Goal: Task Accomplishment & Management: Use online tool/utility

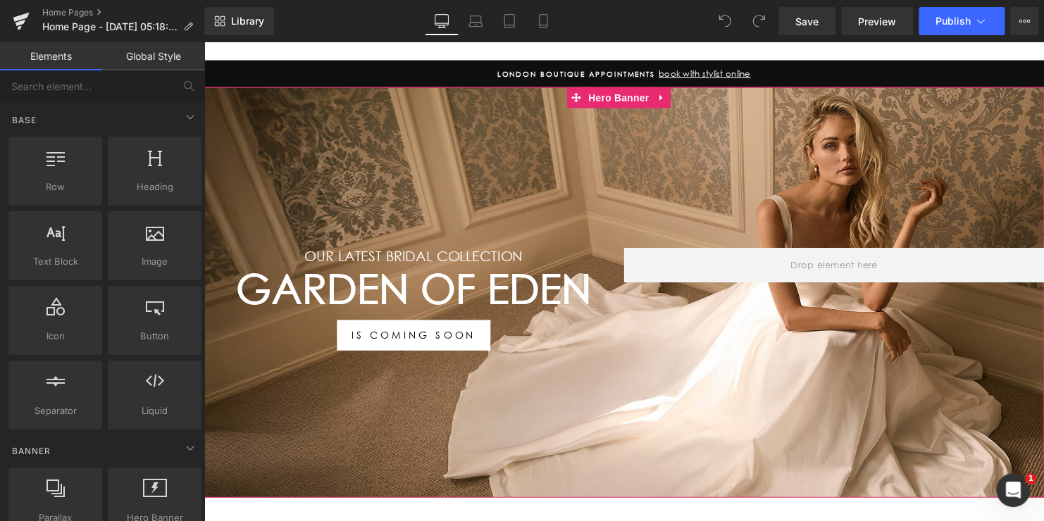
scroll to position [141, 0]
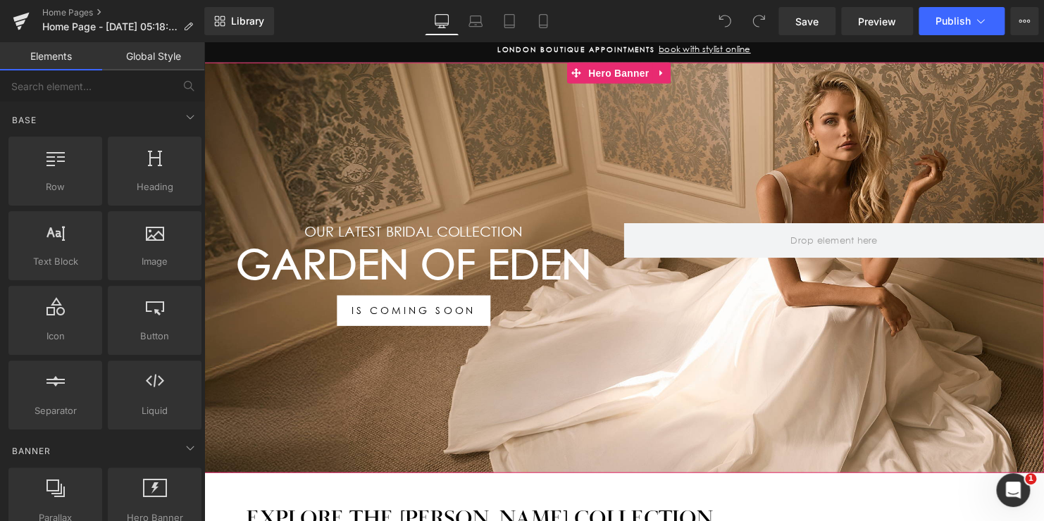
click at [520, 265] on h1 "Garden Of Eden" at bounding box center [417, 267] width 426 height 49
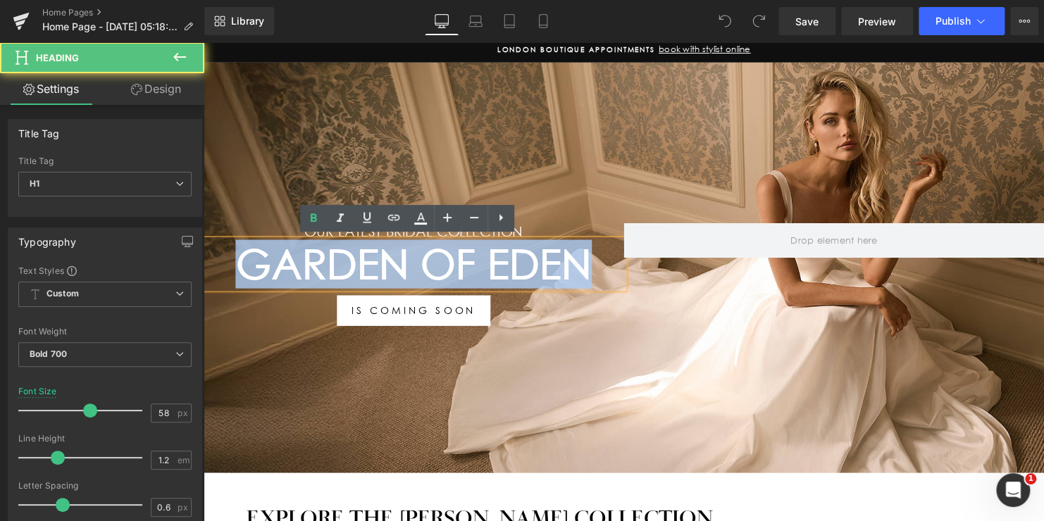
drag, startPoint x: 594, startPoint y: 260, endPoint x: 239, endPoint y: 267, distance: 355.0
click at [239, 267] on h1 "Garden Of Eden" at bounding box center [417, 267] width 426 height 49
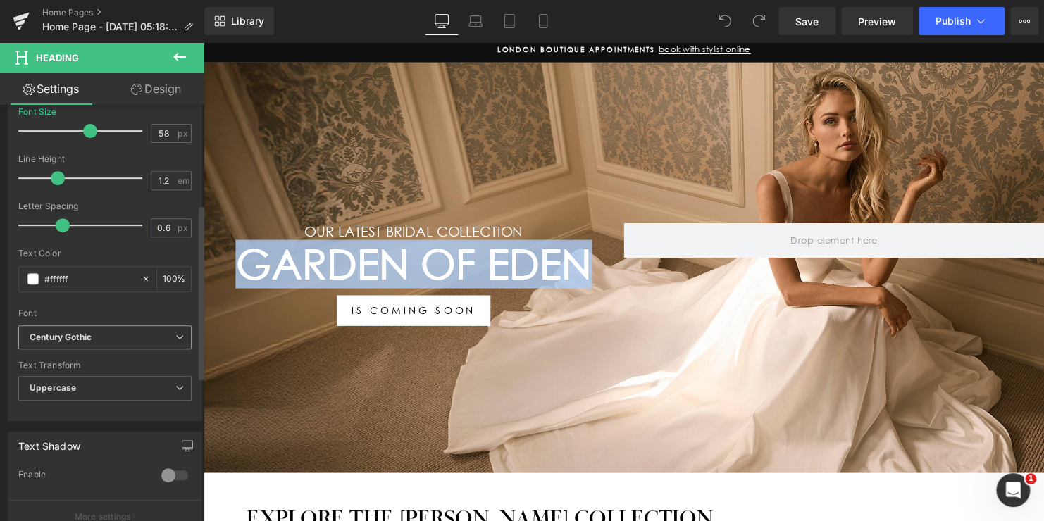
scroll to position [282, 0]
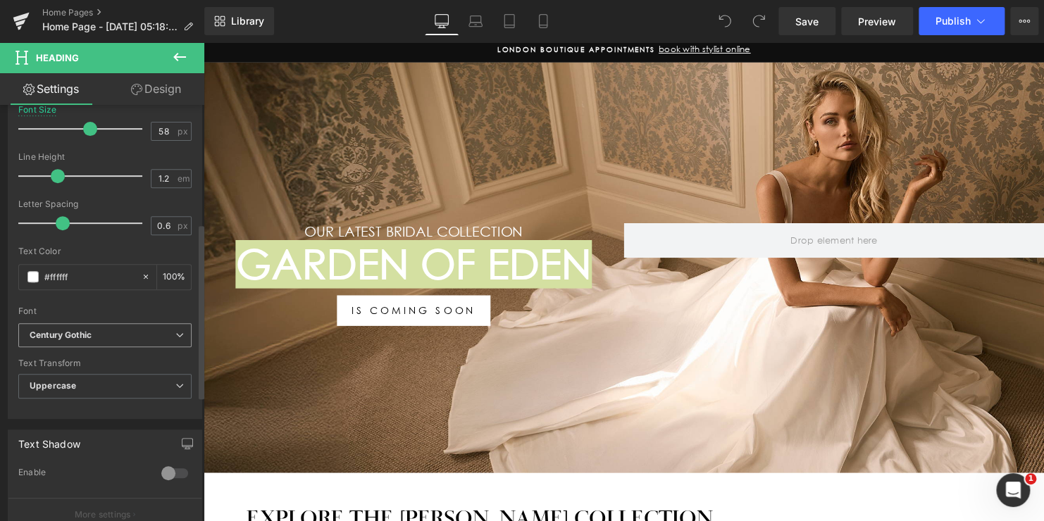
click at [142, 336] on b "Century Gothic" at bounding box center [103, 336] width 146 height 12
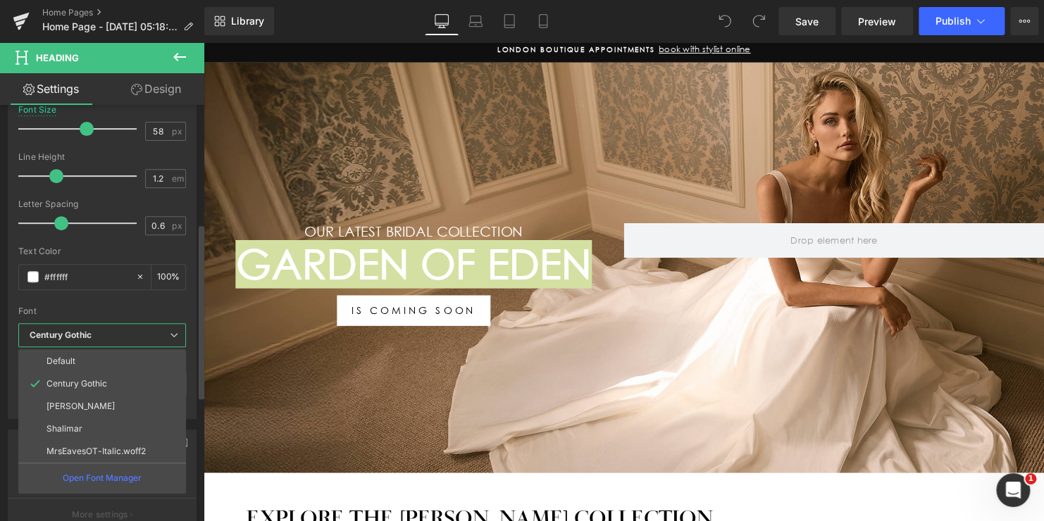
click at [141, 306] on div "Font" at bounding box center [102, 311] width 168 height 10
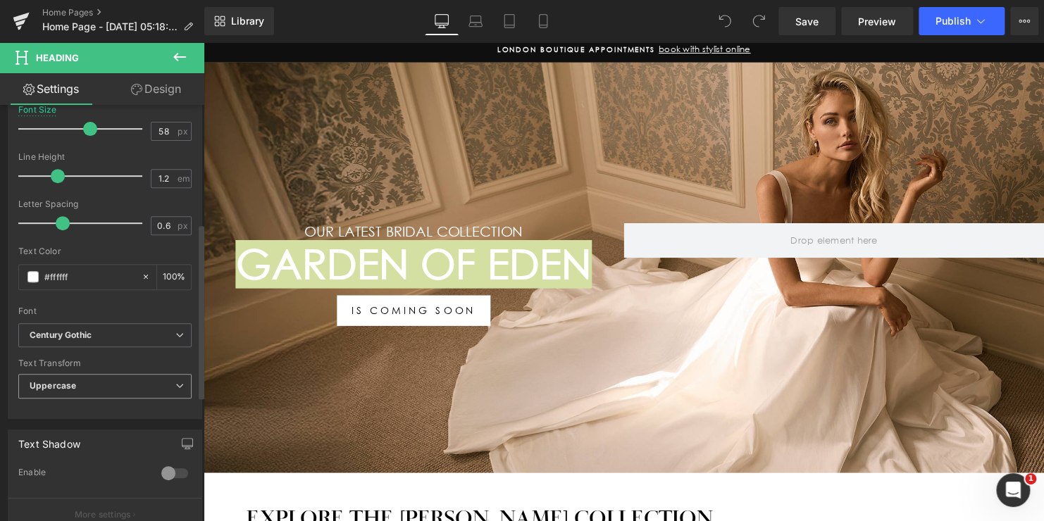
click at [123, 383] on span "Uppercase" at bounding box center [104, 386] width 173 height 25
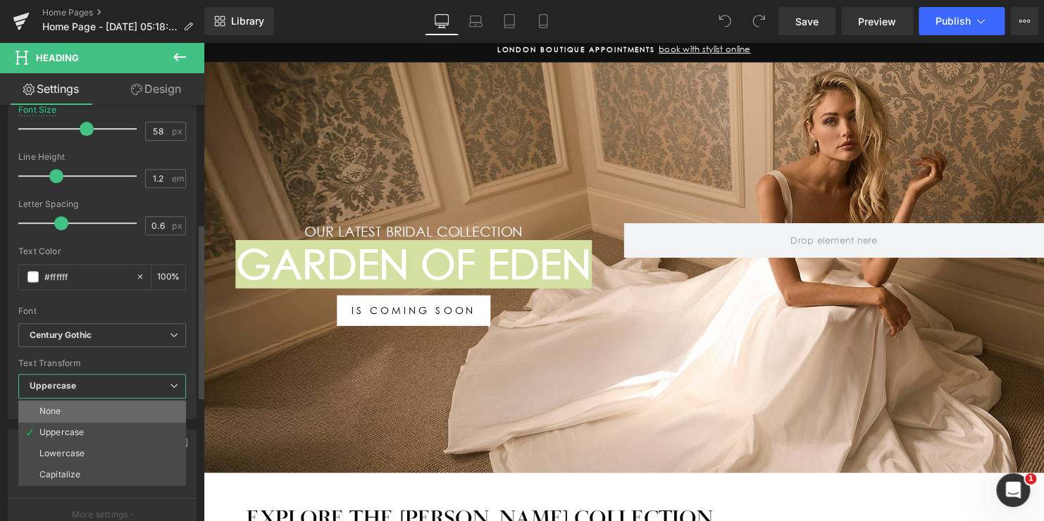
click at [88, 404] on li "None" at bounding box center [102, 411] width 168 height 21
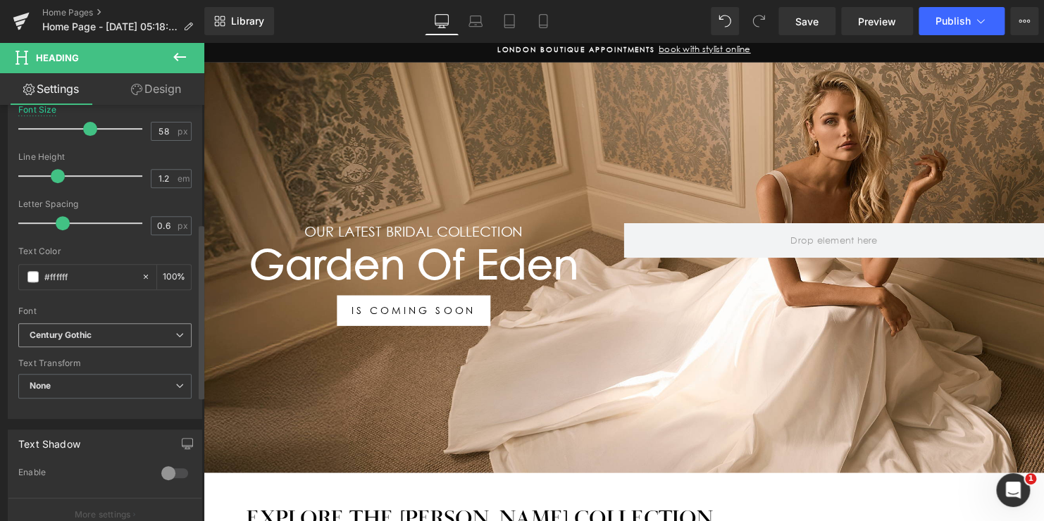
click at [115, 330] on b "Century Gothic" at bounding box center [103, 336] width 146 height 12
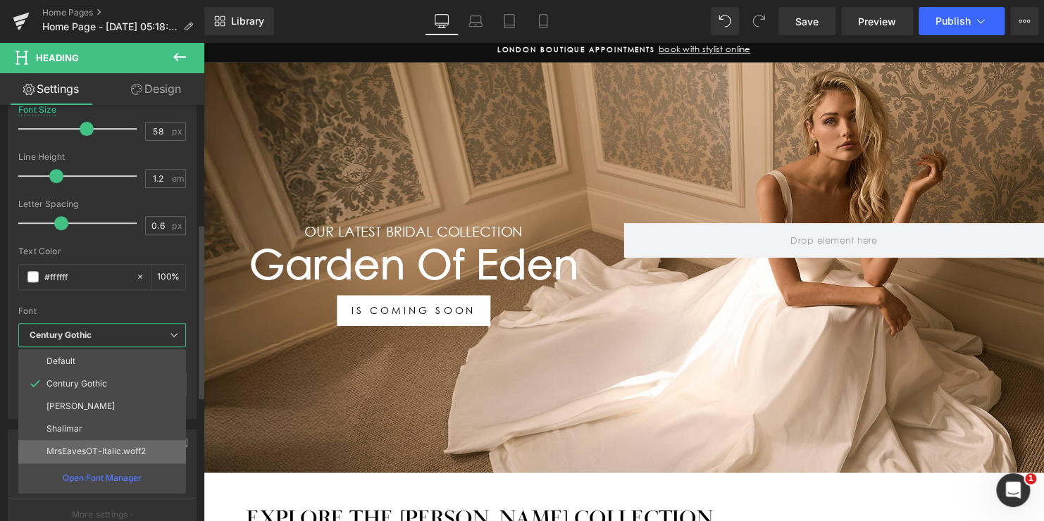
click at [118, 446] on p "MrsEavesOT-Italic.woff2" at bounding box center [95, 451] width 99 height 10
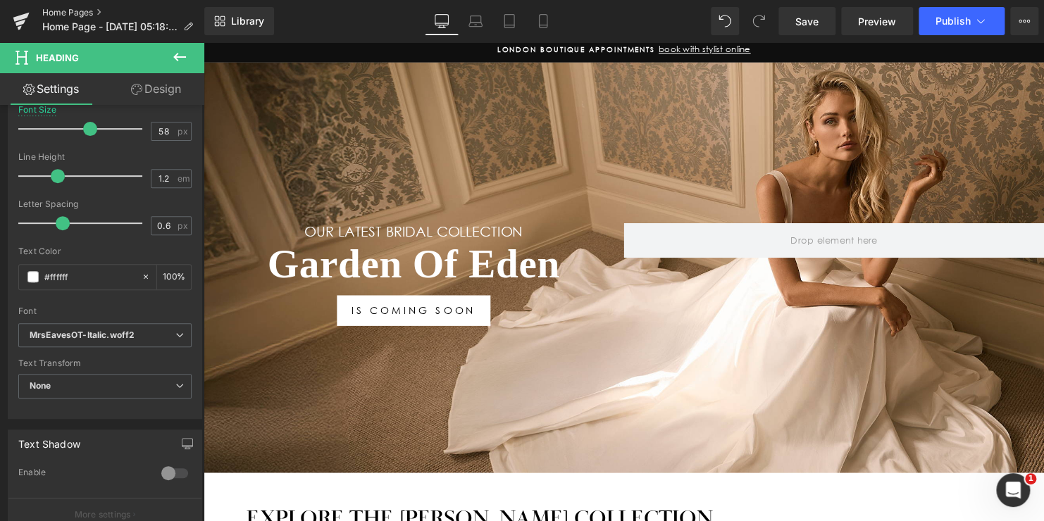
click at [77, 14] on link "Home Pages" at bounding box center [123, 12] width 162 height 11
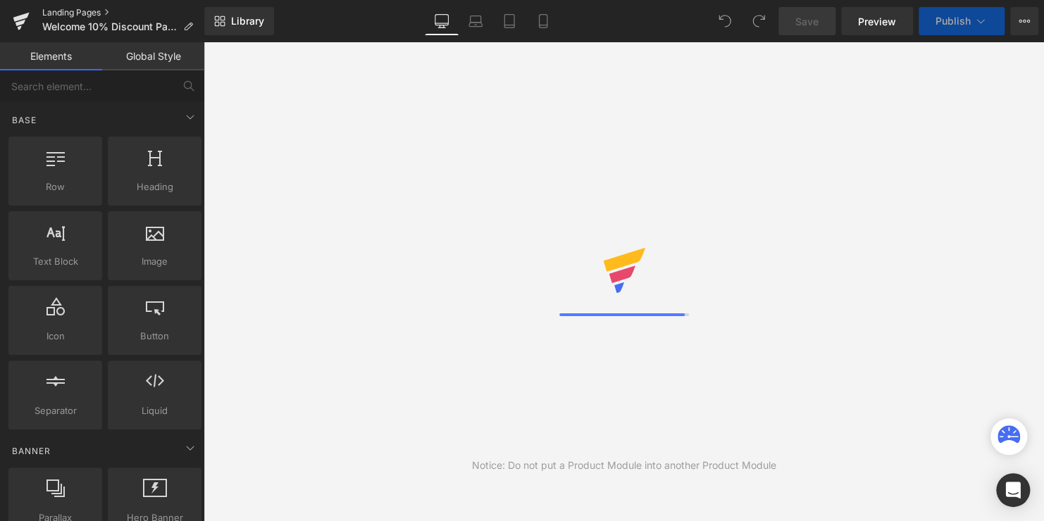
click at [63, 14] on link "Landing Pages" at bounding box center [123, 12] width 162 height 11
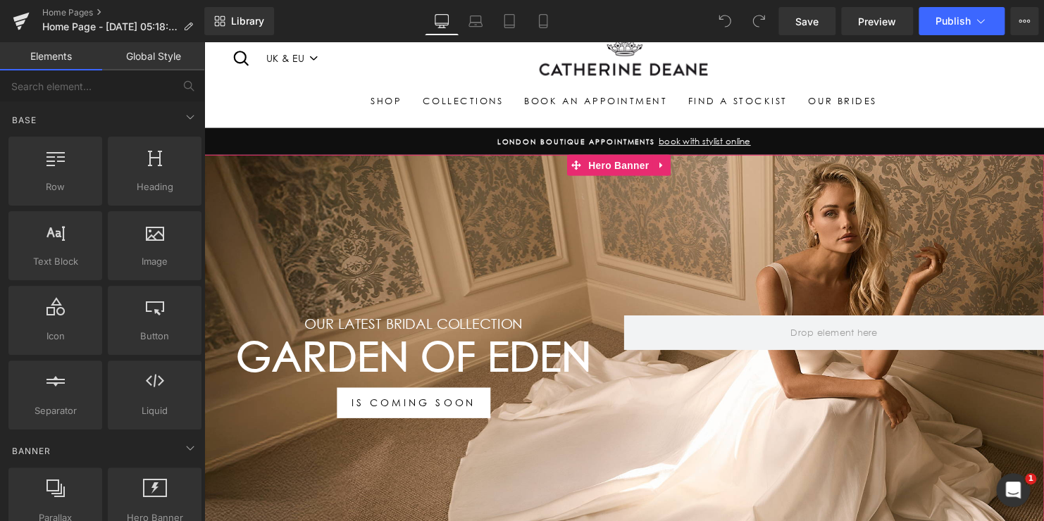
scroll to position [70, 0]
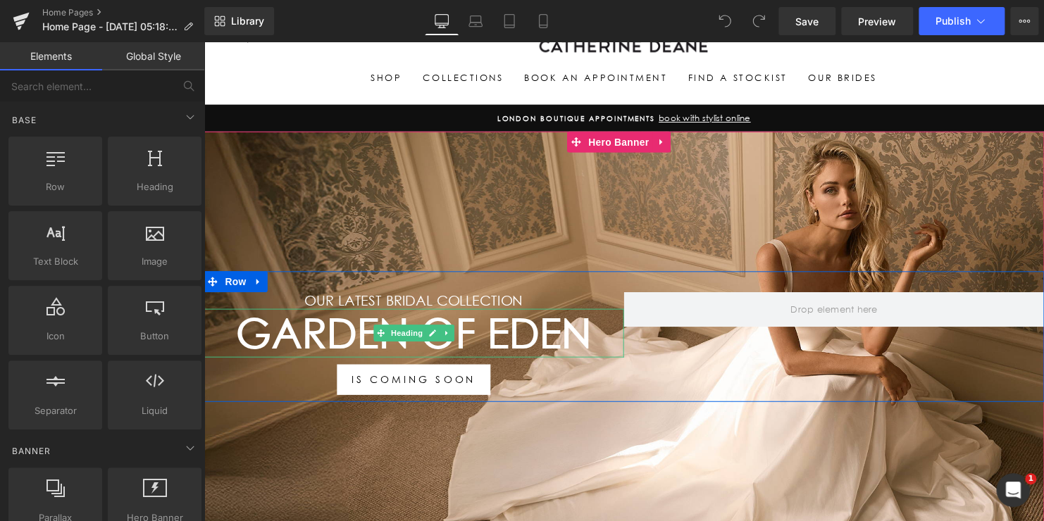
click at [519, 328] on h1 "Garden Of Eden" at bounding box center [417, 337] width 426 height 49
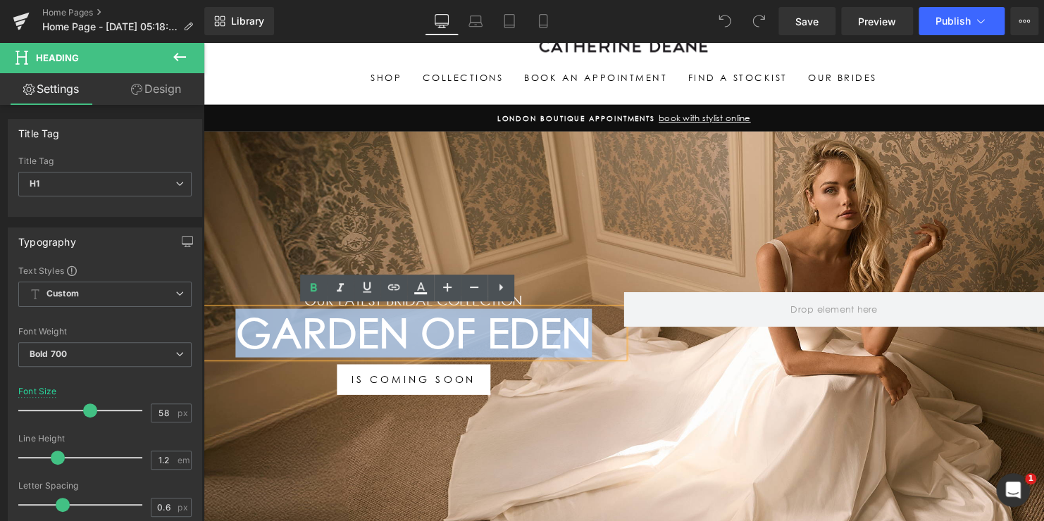
drag, startPoint x: 587, startPoint y: 332, endPoint x: 179, endPoint y: 337, distance: 407.8
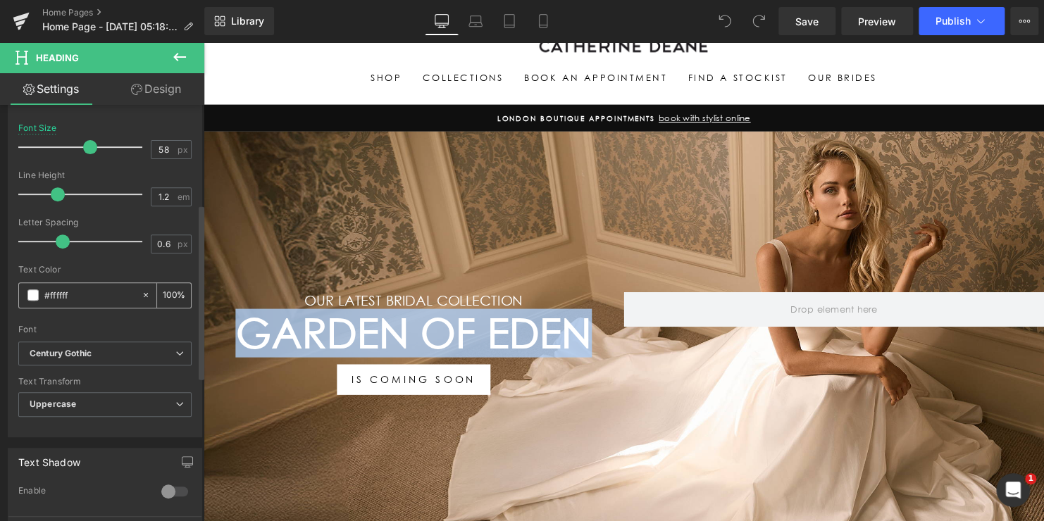
scroll to position [282, 0]
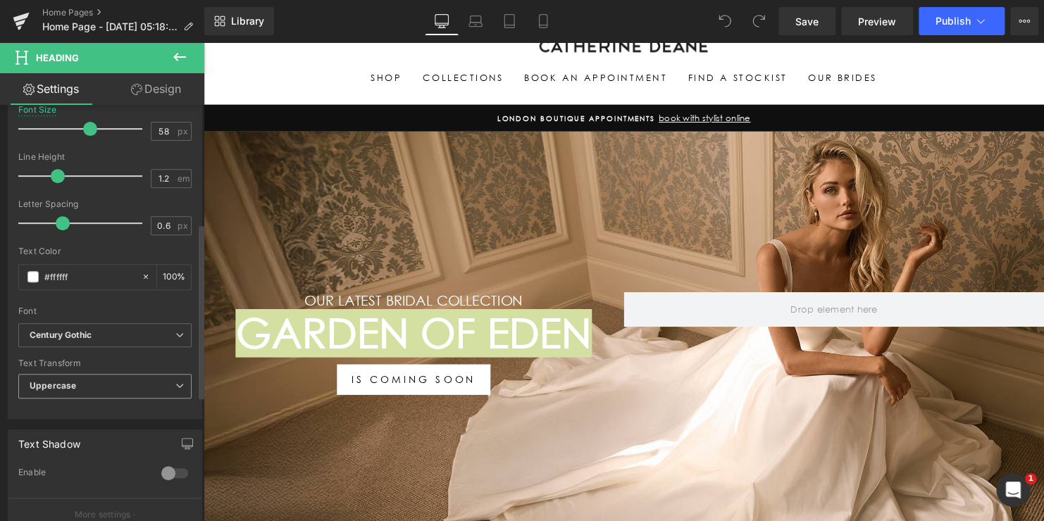
click at [89, 385] on span "Uppercase" at bounding box center [104, 386] width 173 height 25
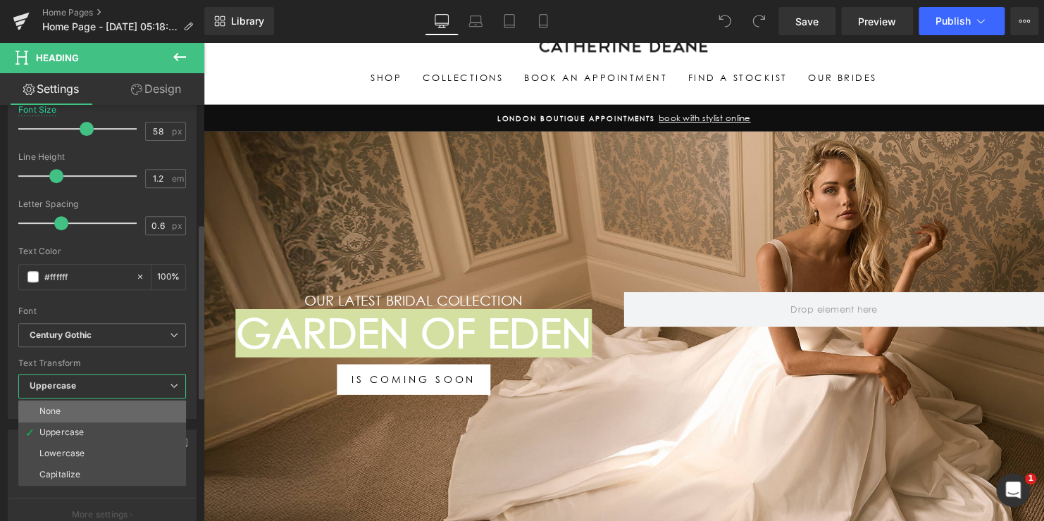
click at [82, 404] on li "None" at bounding box center [102, 411] width 168 height 21
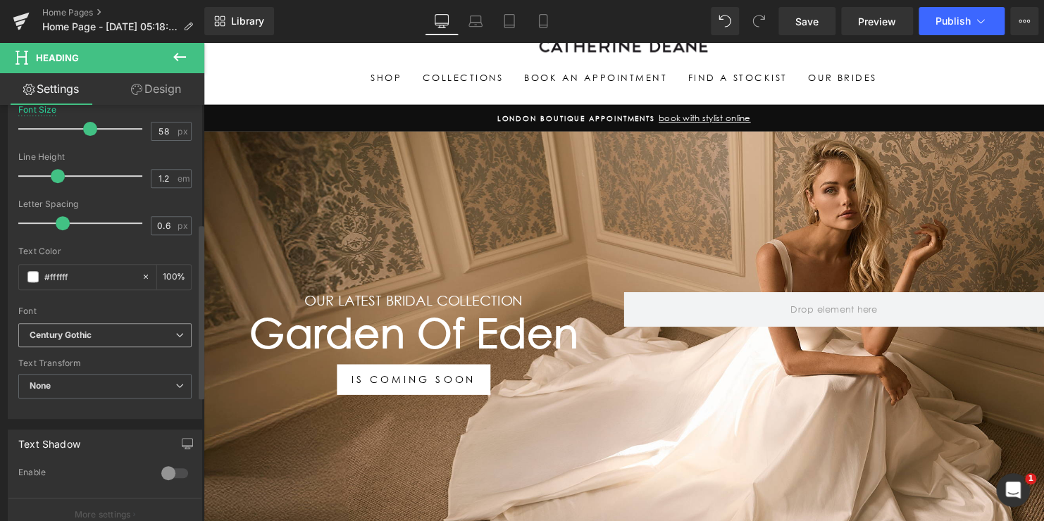
click at [87, 342] on span "Century Gothic" at bounding box center [104, 335] width 173 height 25
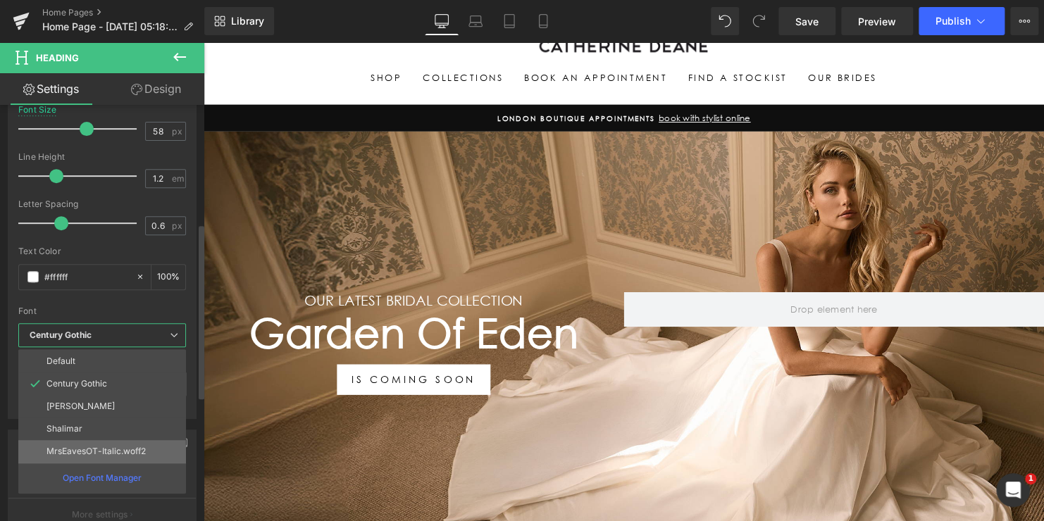
click at [90, 447] on p "MrsEavesOT-Italic.woff2" at bounding box center [95, 451] width 99 height 10
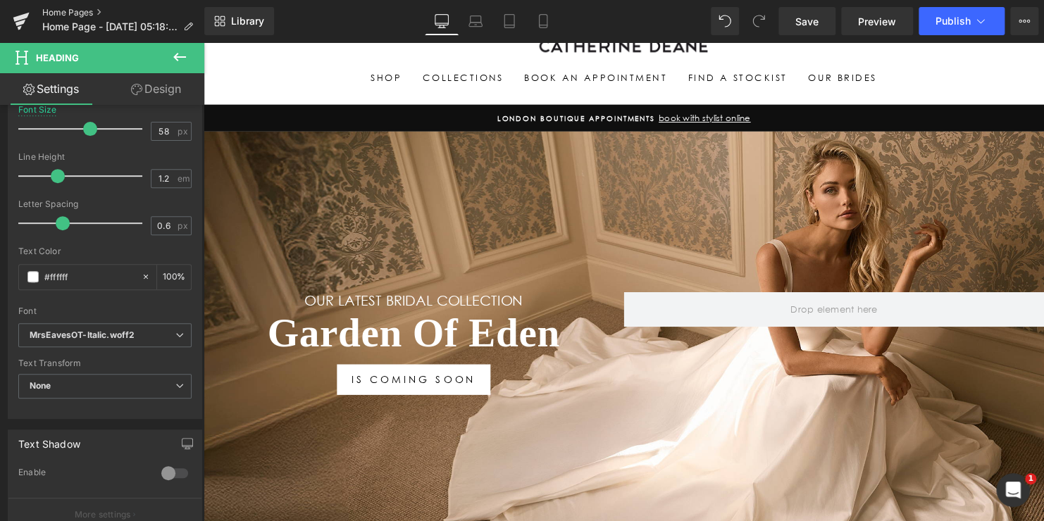
click at [61, 11] on link "Home Pages" at bounding box center [123, 12] width 162 height 11
